Goal: Register for event/course

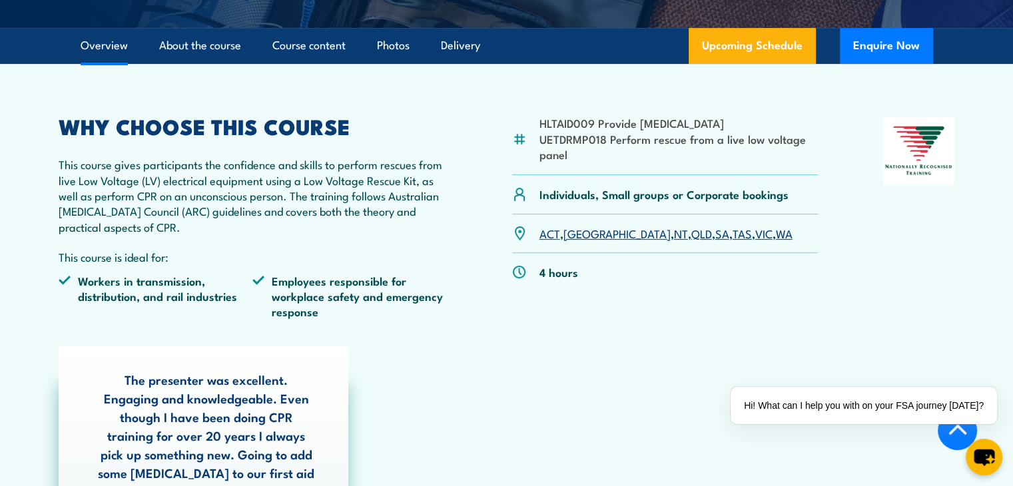
scroll to position [333, 0]
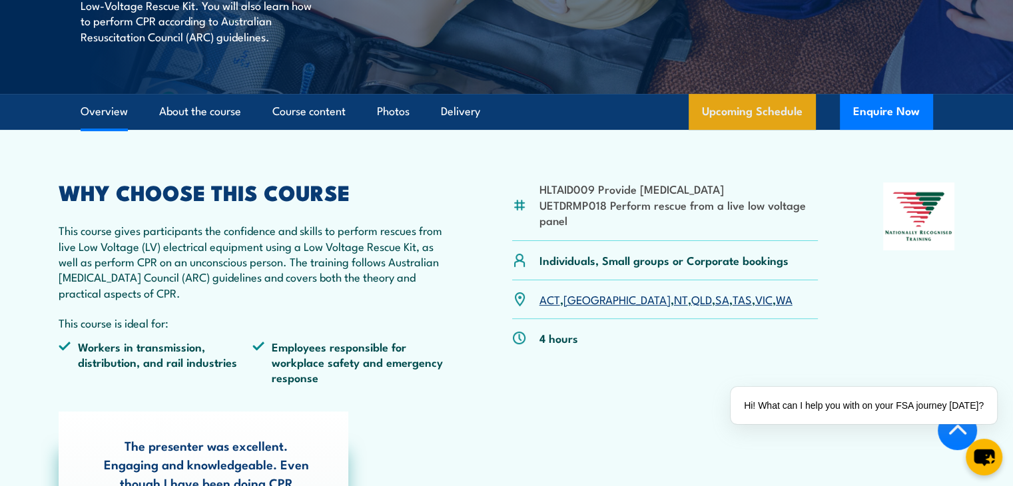
click at [772, 118] on link "Upcoming Schedule" at bounding box center [751, 112] width 127 height 36
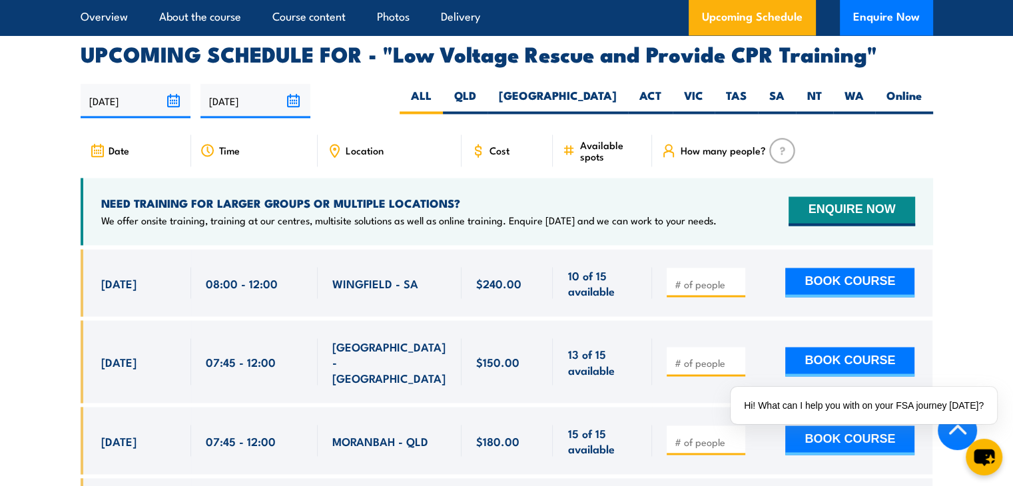
scroll to position [2306, 0]
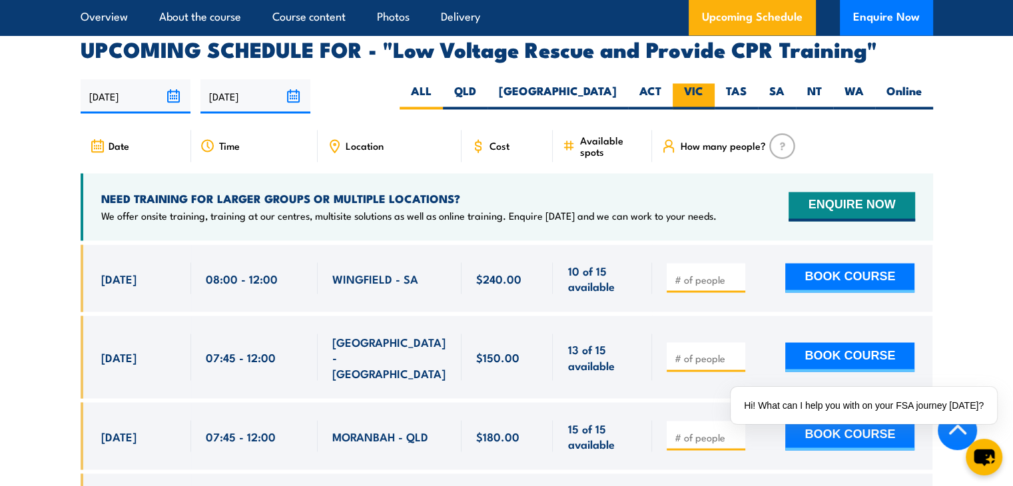
click at [700, 83] on label "VIC" at bounding box center [693, 96] width 42 height 26
click at [703, 83] on input "VIC" at bounding box center [707, 87] width 9 height 9
radio input "true"
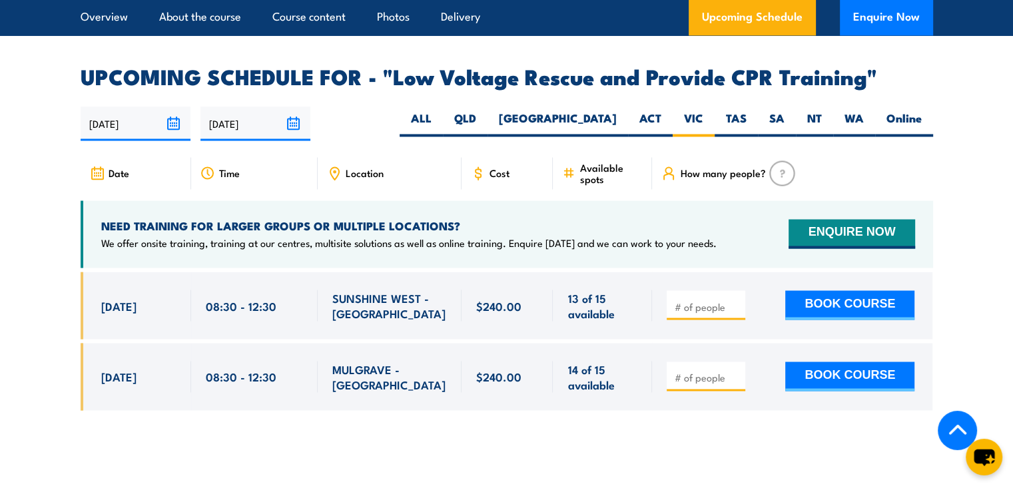
scroll to position [2173, 0]
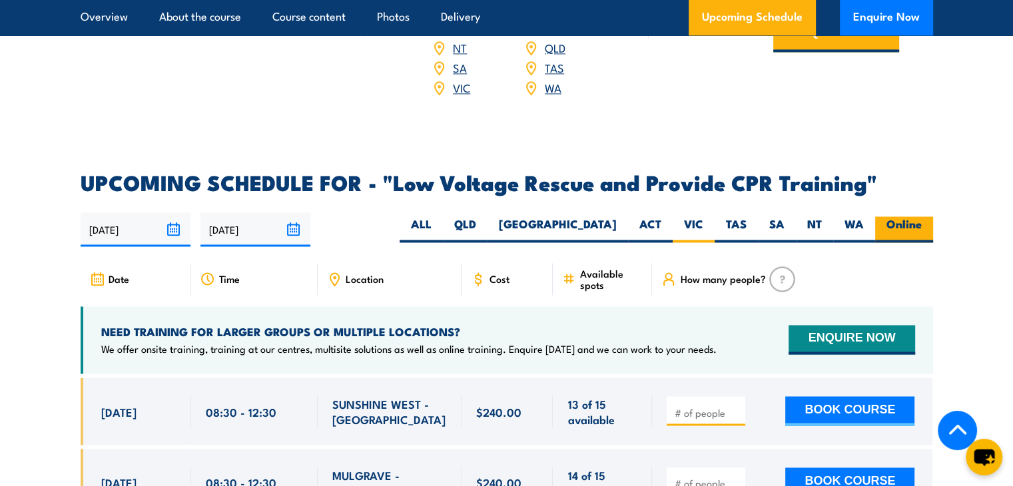
click at [883, 216] on label "Online" at bounding box center [904, 229] width 58 height 26
click at [921, 216] on input "Online" at bounding box center [925, 220] width 9 height 9
radio input "true"
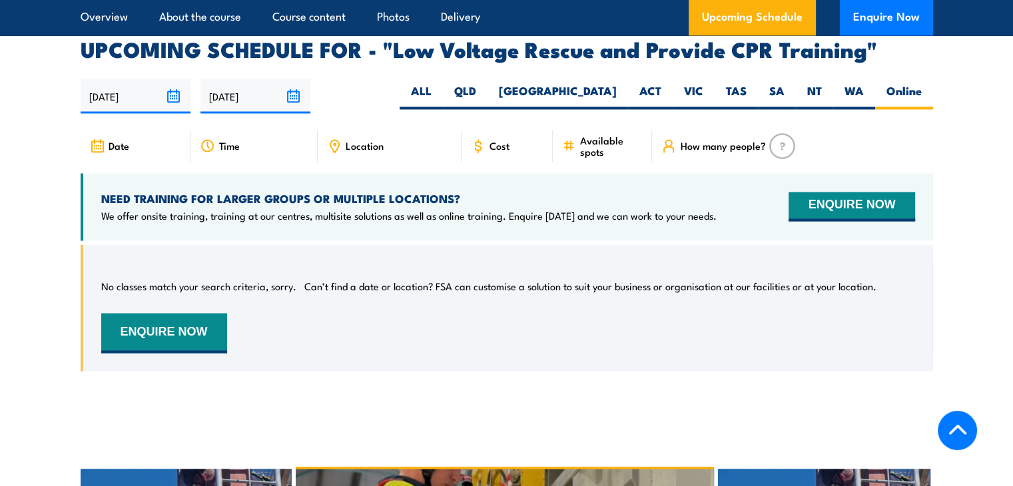
scroll to position [2306, 0]
click at [696, 83] on label "VIC" at bounding box center [693, 96] width 42 height 26
click at [703, 83] on input "VIC" at bounding box center [707, 87] width 9 height 9
radio input "true"
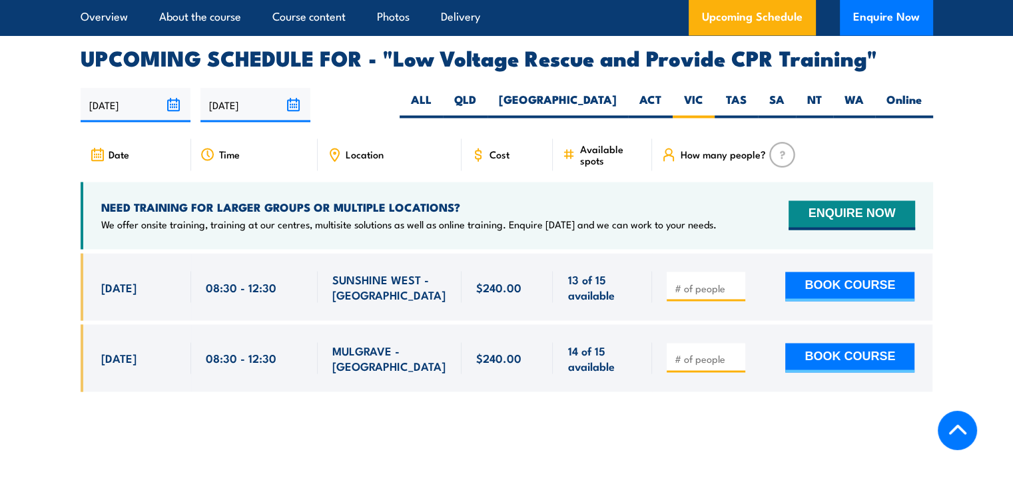
scroll to position [2306, 0]
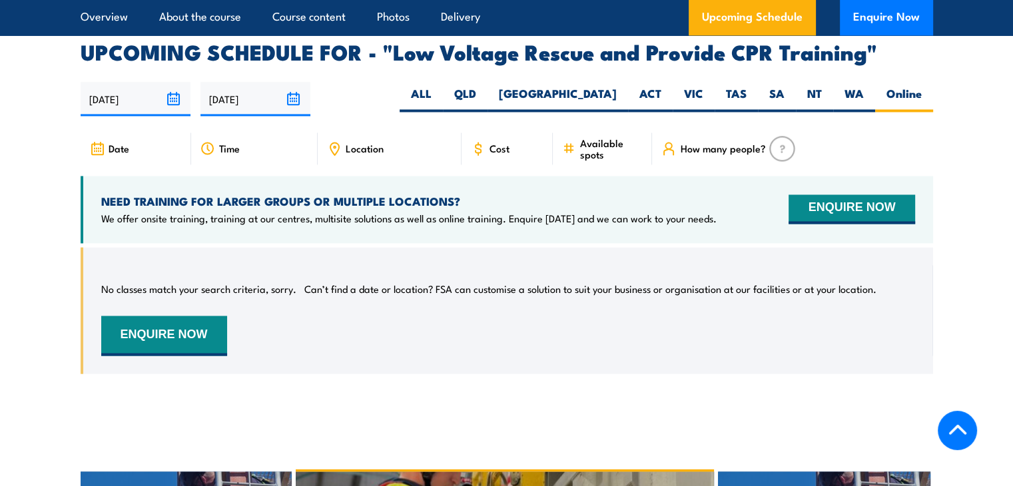
scroll to position [2306, 0]
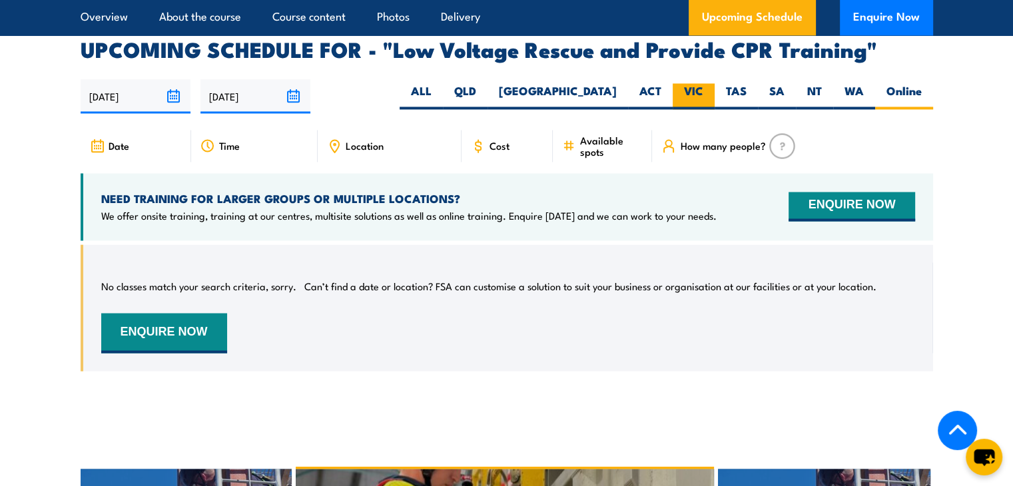
click at [685, 83] on label "VIC" at bounding box center [693, 96] width 42 height 26
click at [703, 83] on input "VIC" at bounding box center [707, 87] width 9 height 9
radio input "true"
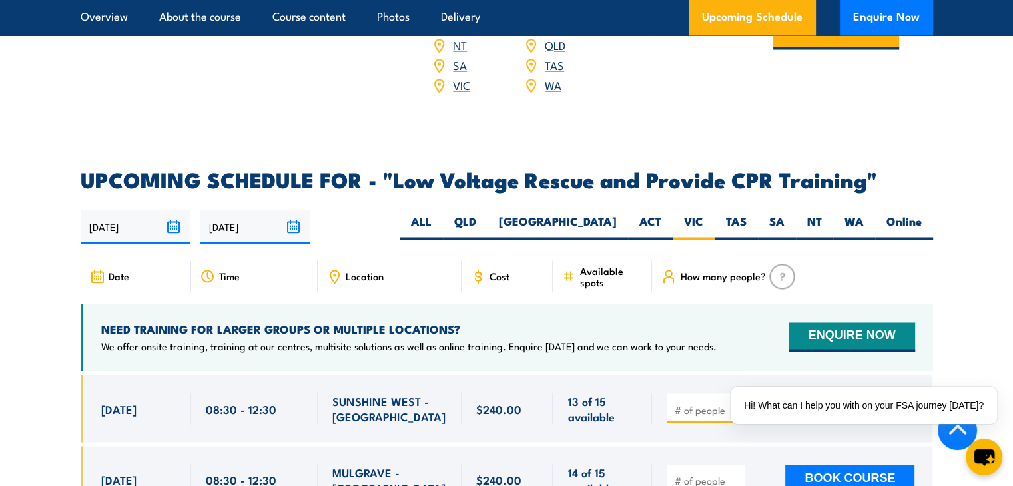
scroll to position [2175, 0]
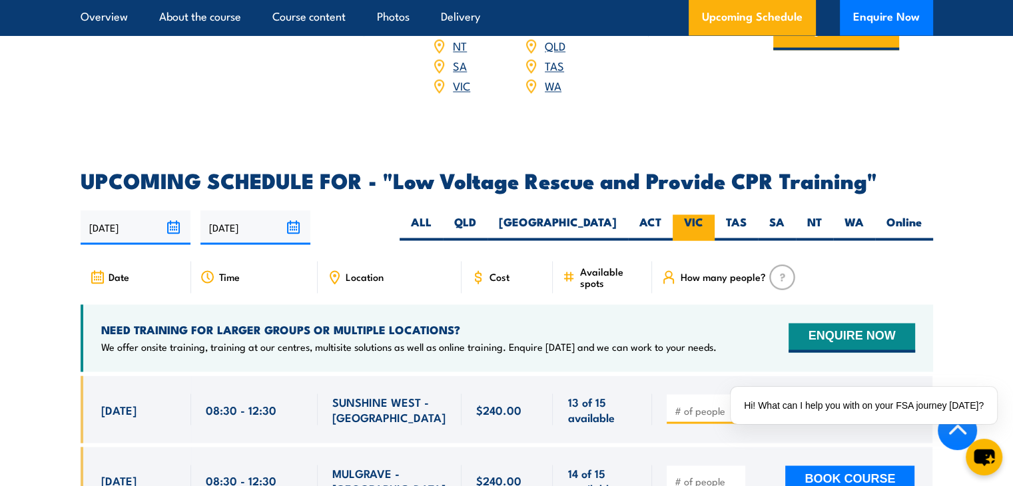
click at [695, 214] on label "VIC" at bounding box center [693, 227] width 42 height 26
click at [703, 214] on input "VIC" at bounding box center [707, 218] width 9 height 9
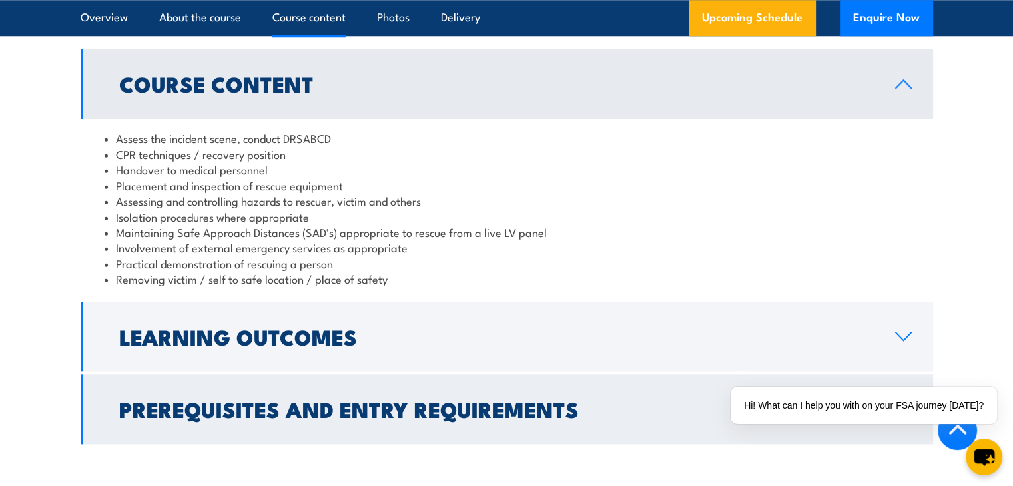
scroll to position [1310, 0]
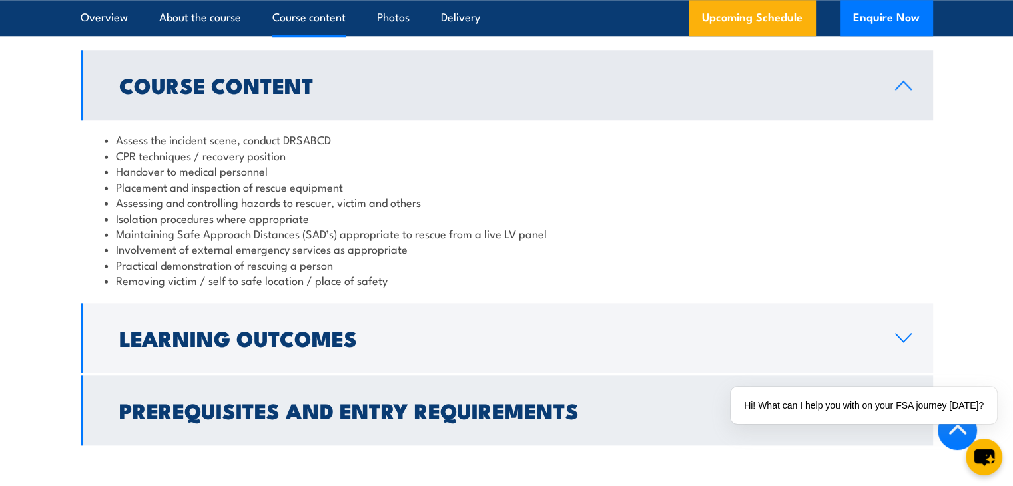
click at [518, 411] on link "Prerequisites and Entry Requirements" at bounding box center [507, 410] width 852 height 70
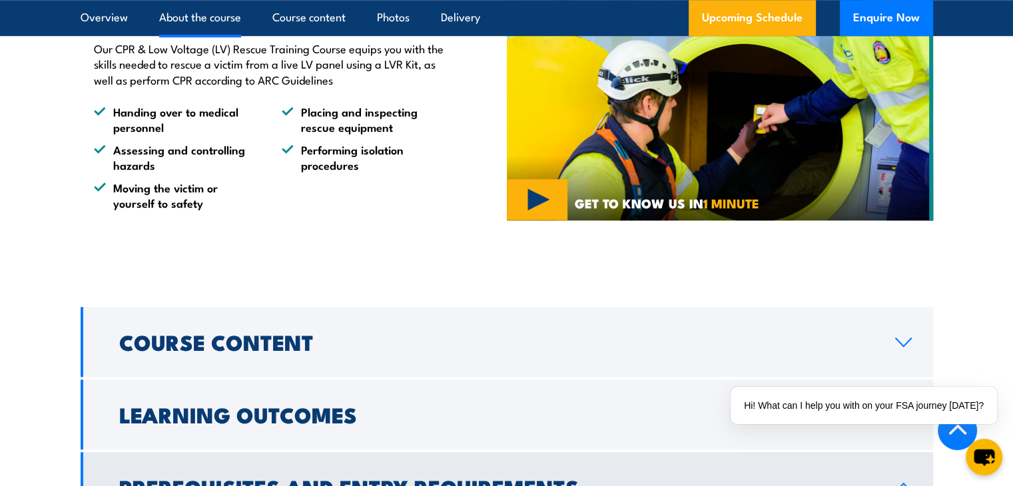
scroll to position [1110, 0]
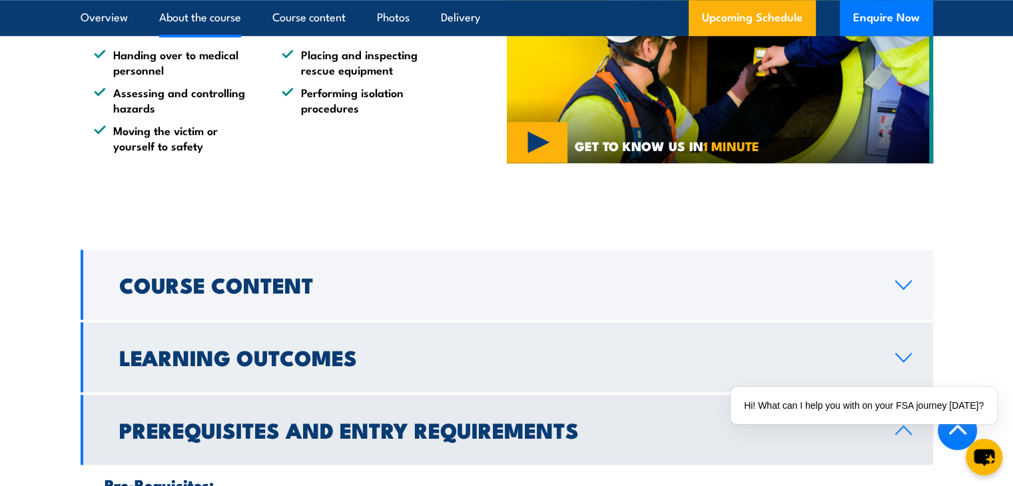
click at [379, 354] on link "Learning Outcomes" at bounding box center [507, 357] width 852 height 70
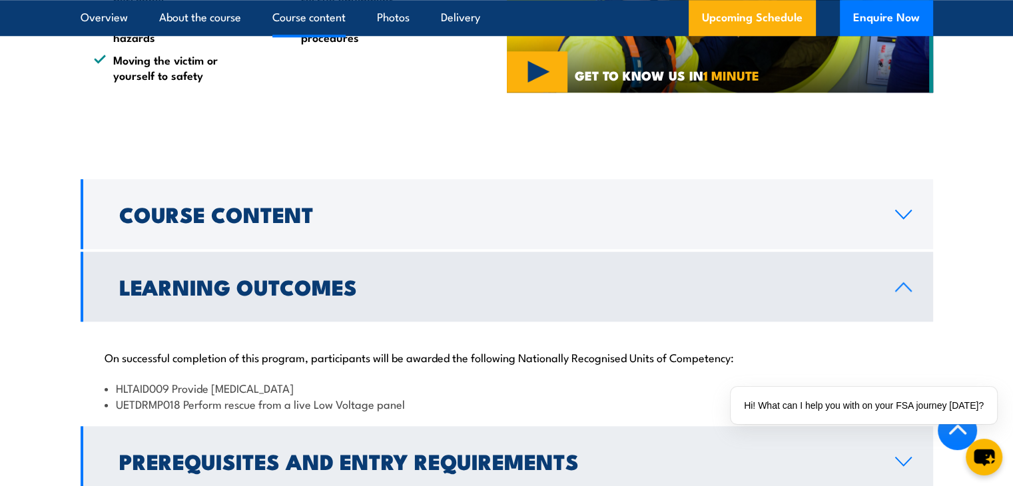
scroll to position [1176, 0]
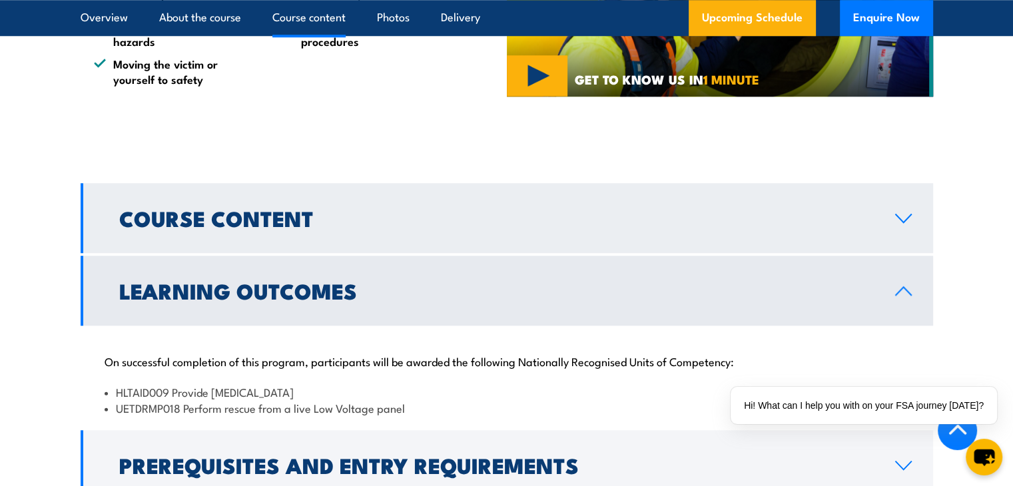
click at [437, 229] on link "Course Content" at bounding box center [507, 218] width 852 height 70
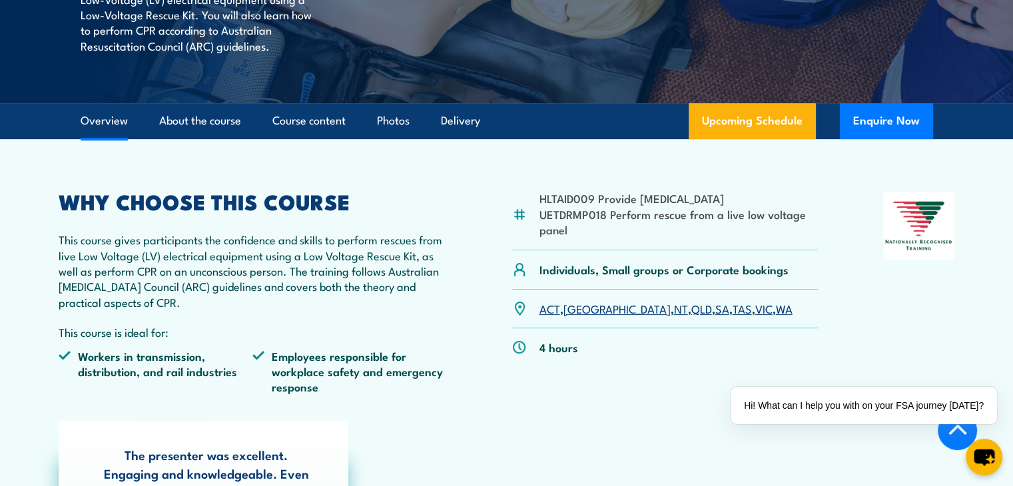
scroll to position [311, 0]
